Goal: Task Accomplishment & Management: Use online tool/utility

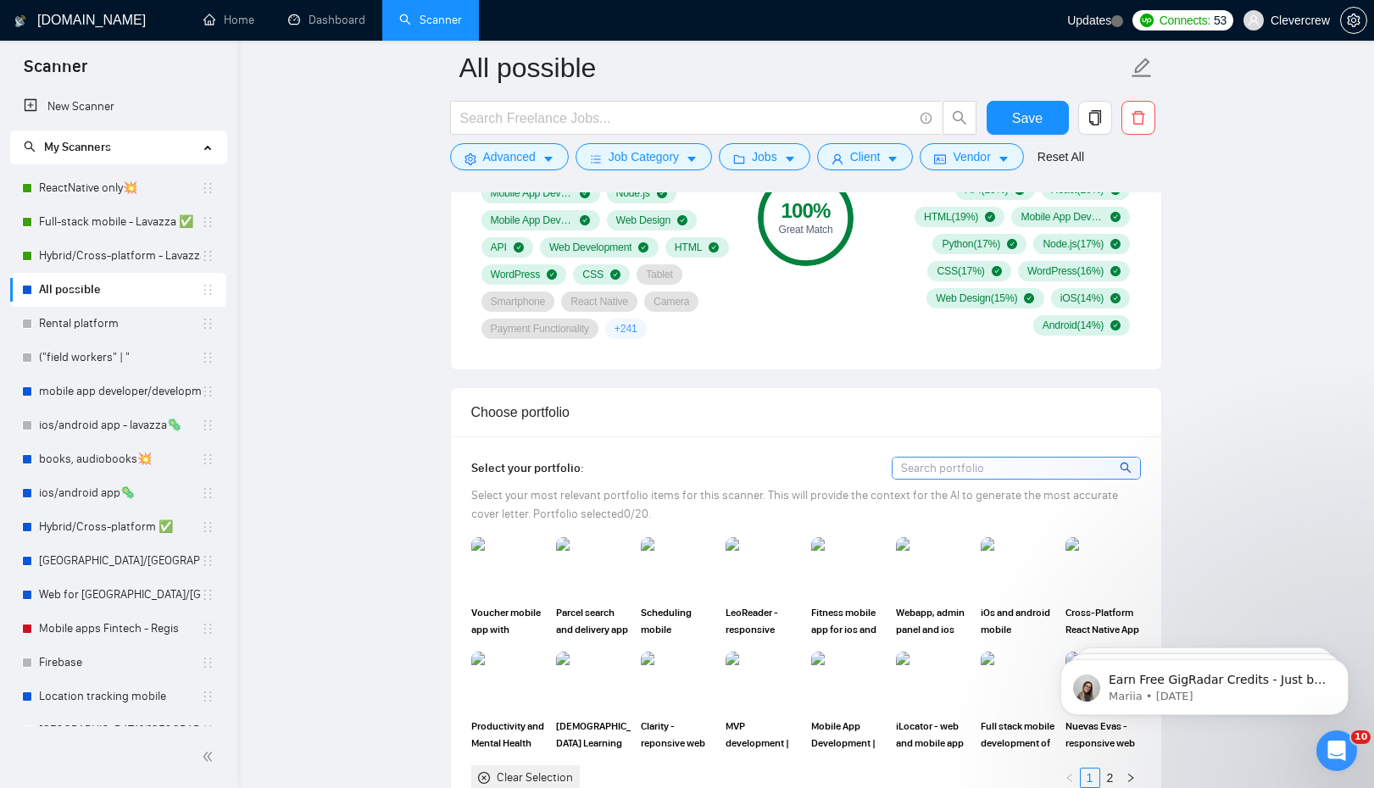
scroll to position [1401, 0]
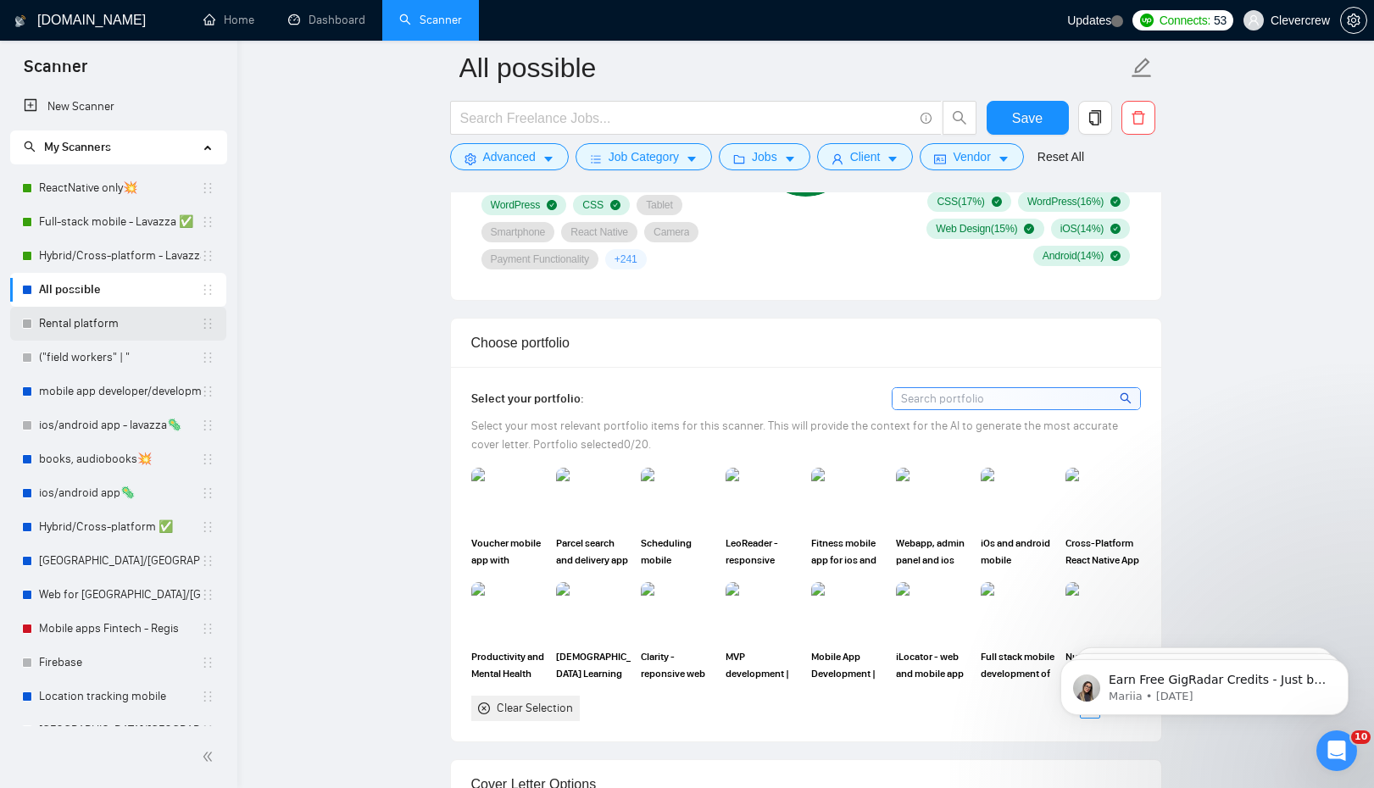
click at [134, 326] on link "Rental platform" at bounding box center [120, 324] width 162 height 34
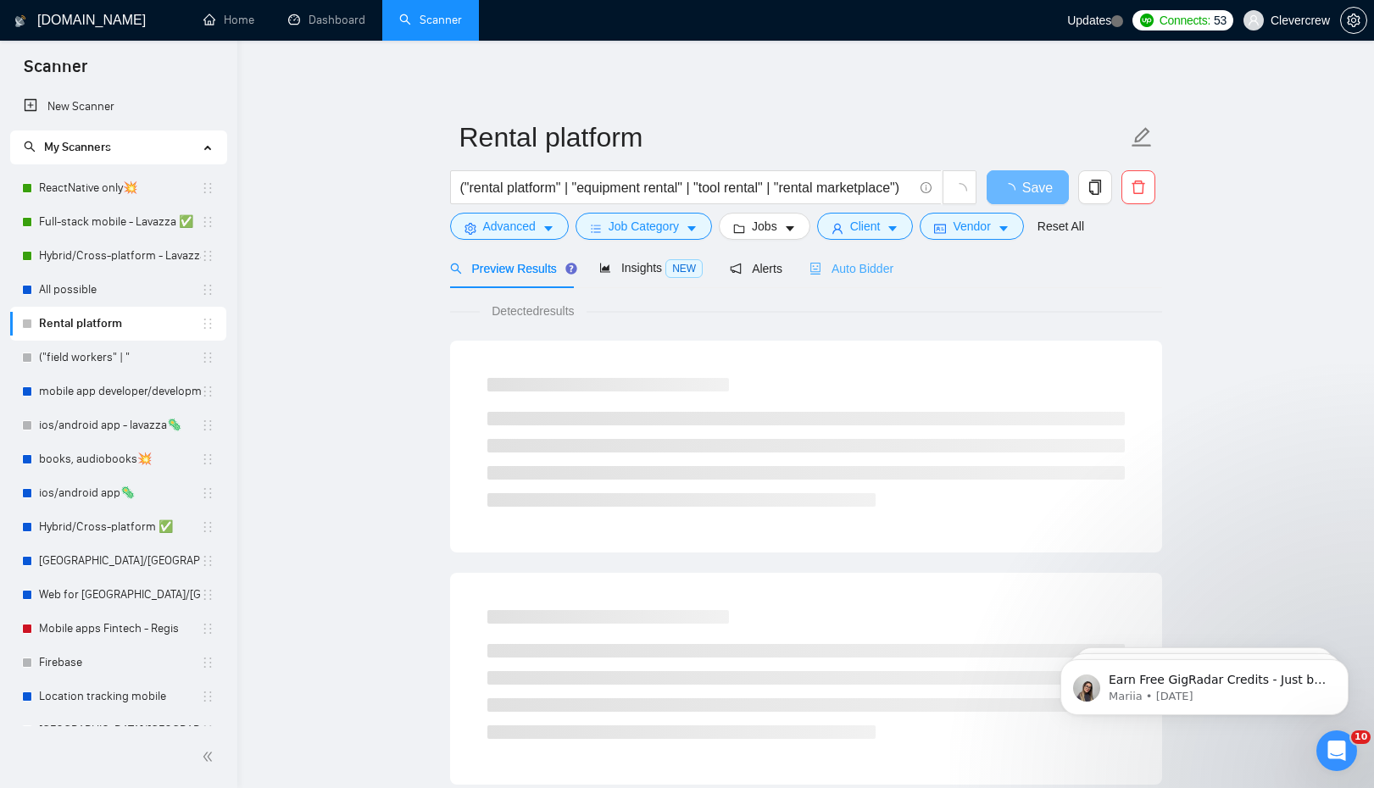
click at [854, 249] on div "Auto Bidder" at bounding box center [851, 268] width 84 height 40
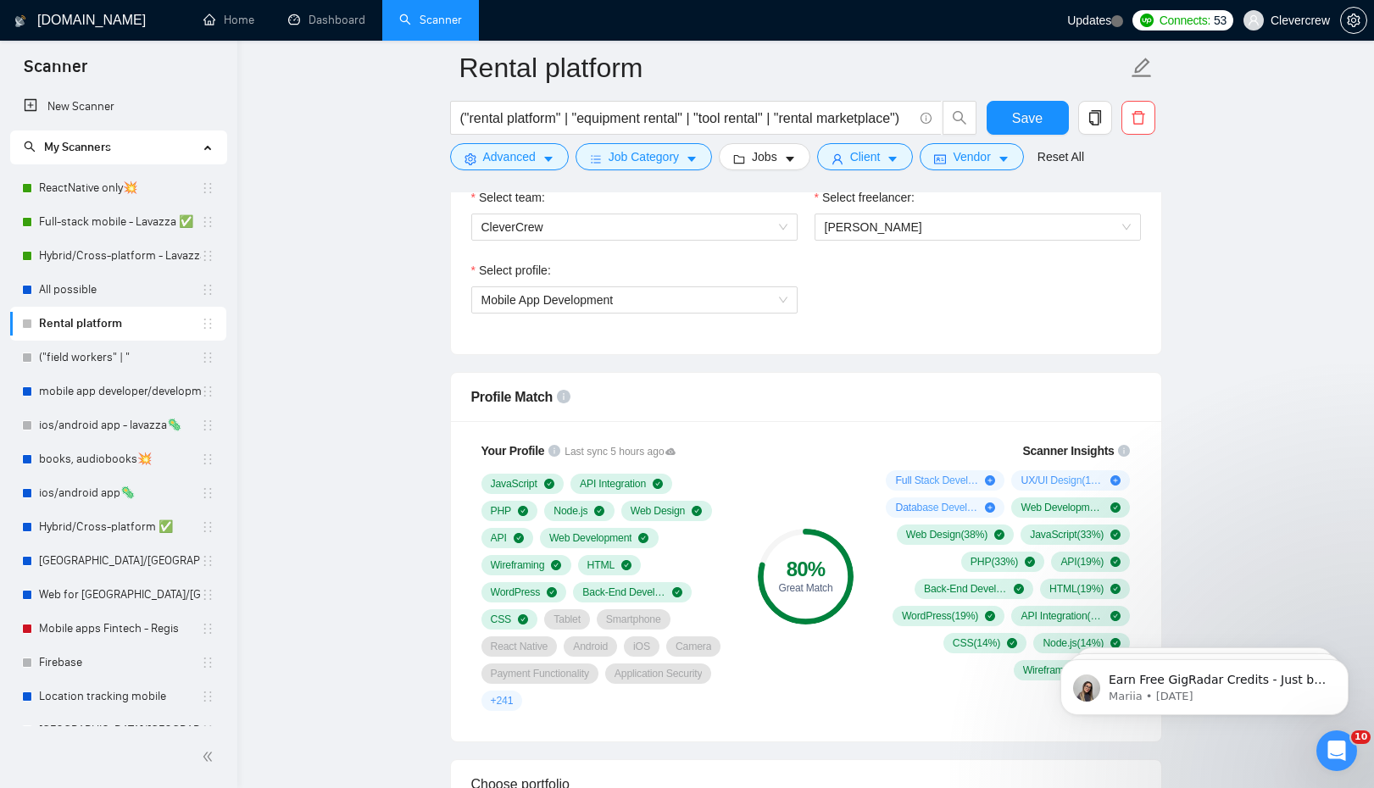
scroll to position [922, 0]
click at [731, 299] on span "Mobile App Development" at bounding box center [634, 301] width 306 height 25
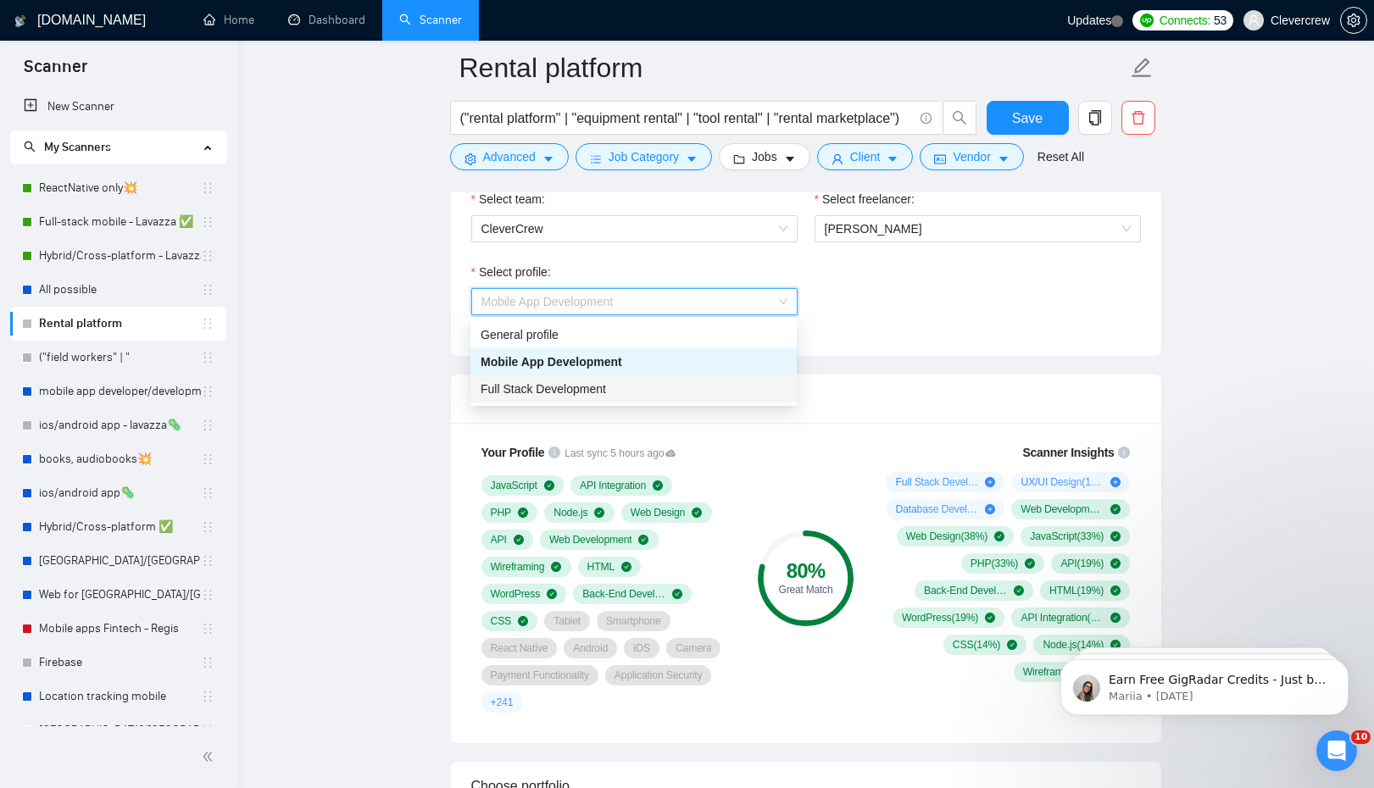
click at [679, 387] on div "Full Stack Development" at bounding box center [634, 389] width 306 height 19
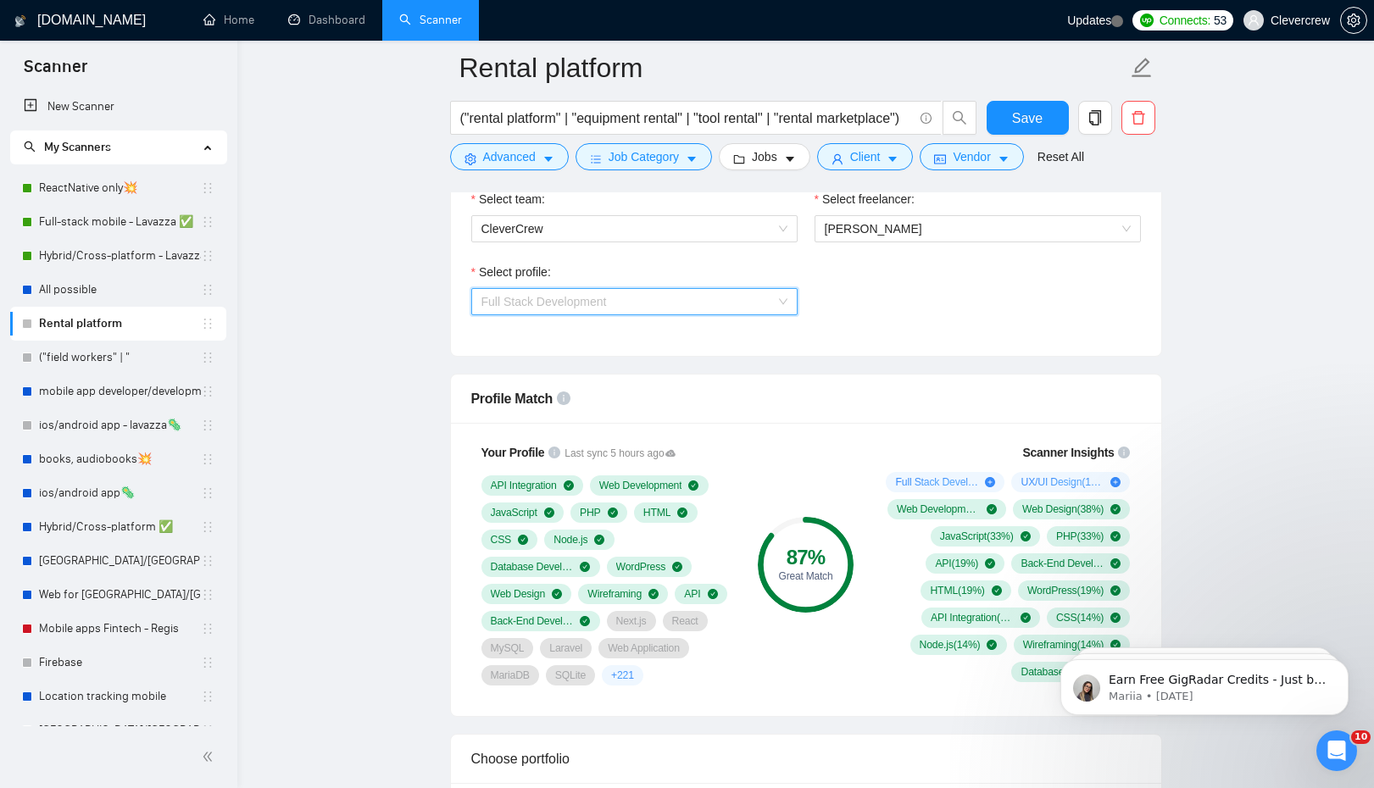
click at [722, 303] on span "Full Stack Development" at bounding box center [634, 301] width 306 height 25
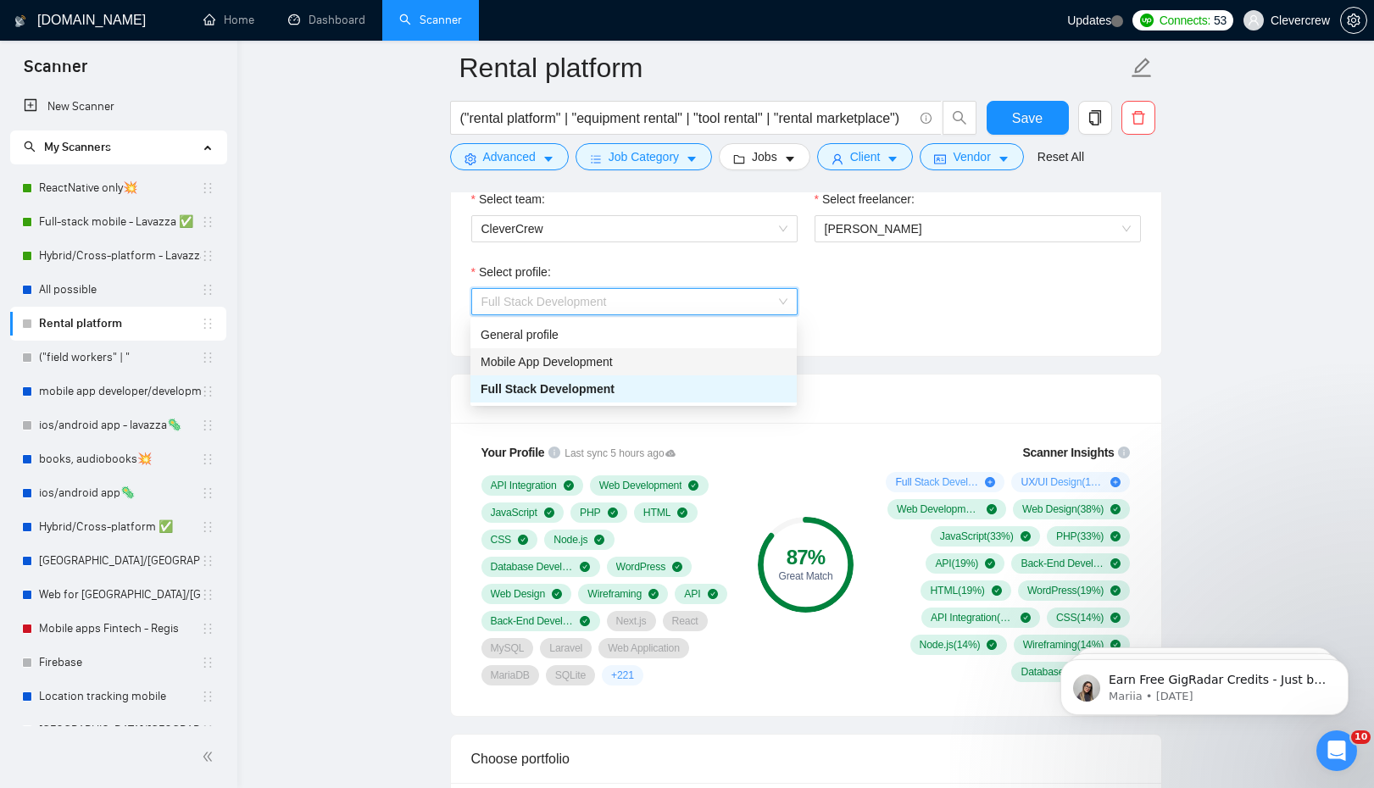
click at [698, 362] on div "Mobile App Development" at bounding box center [634, 362] width 306 height 19
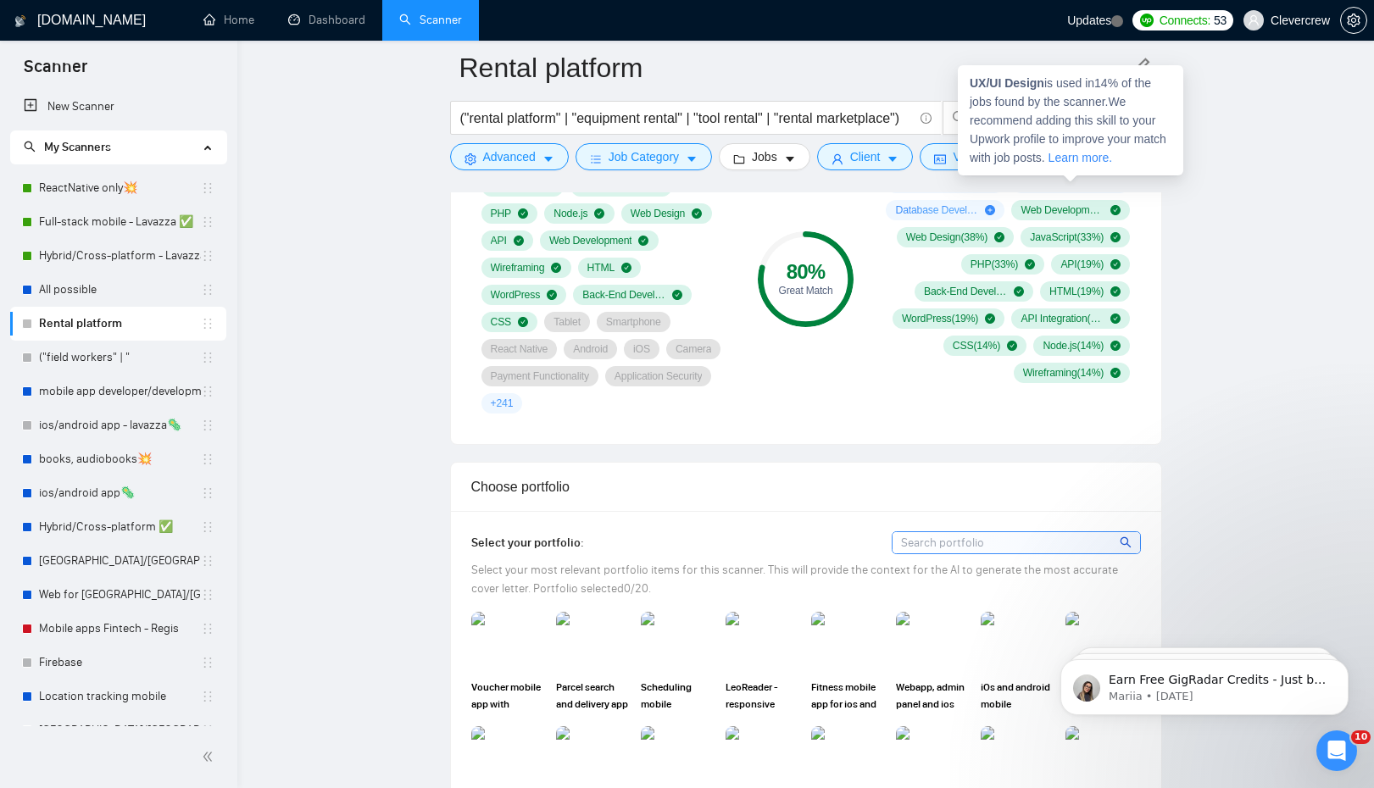
scroll to position [1269, 0]
